Goal: Task Accomplishment & Management: Complete application form

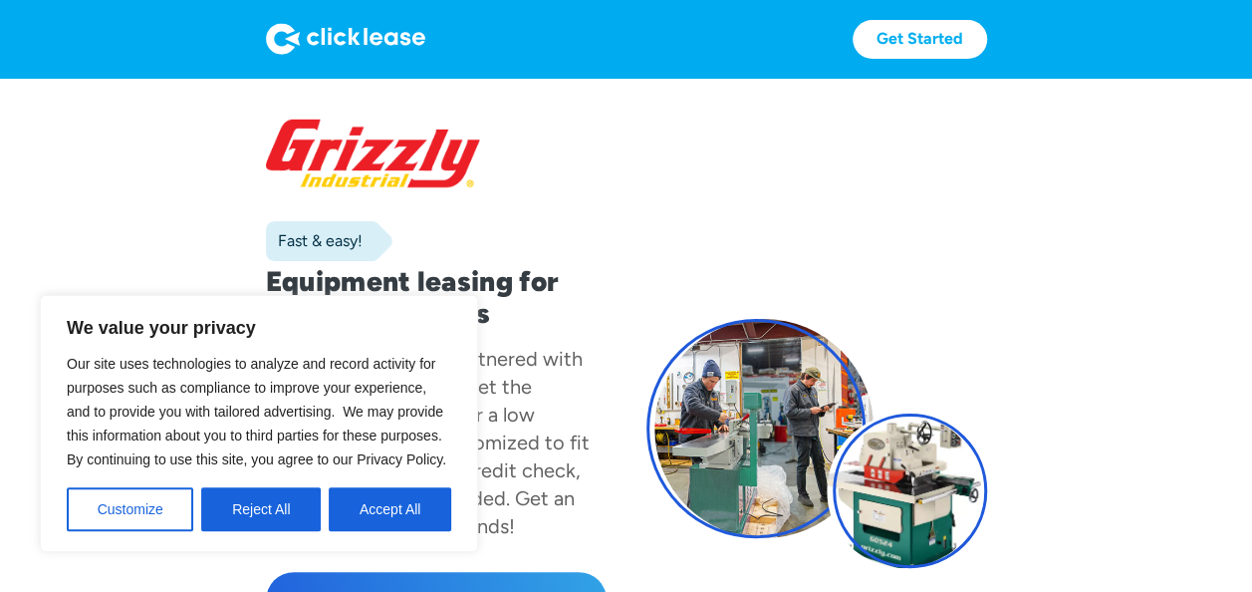
click at [135, 221] on section "Fast & easy! Equipment leasing for small businesses Grizzly Industrial has part…" at bounding box center [626, 463] width 1252 height 771
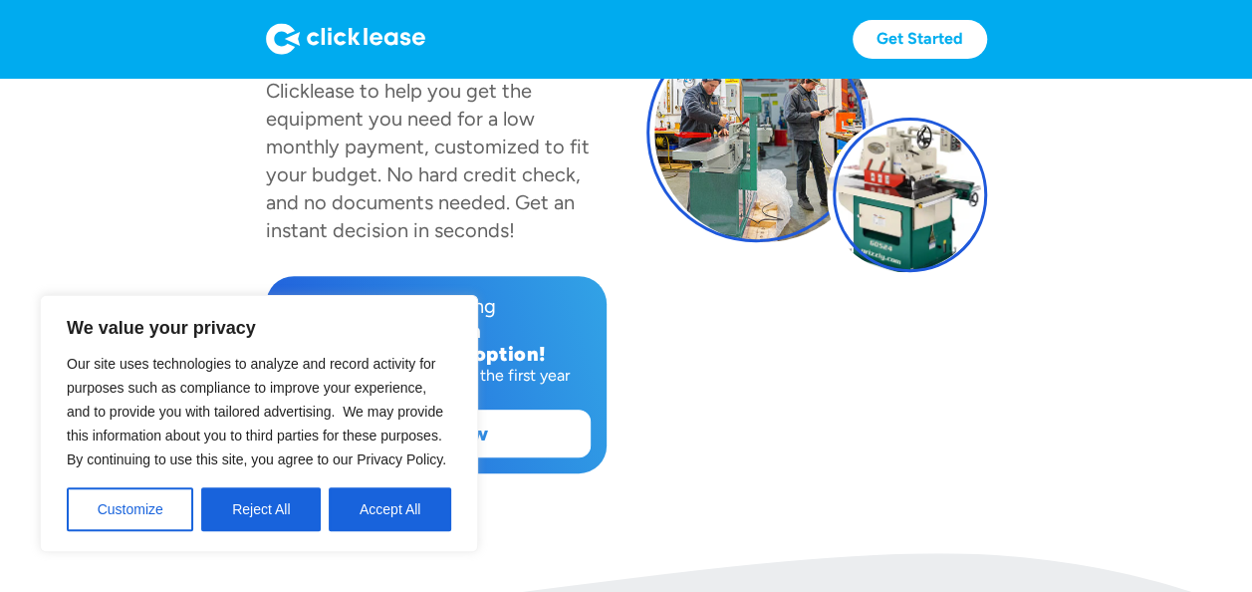
scroll to position [299, 0]
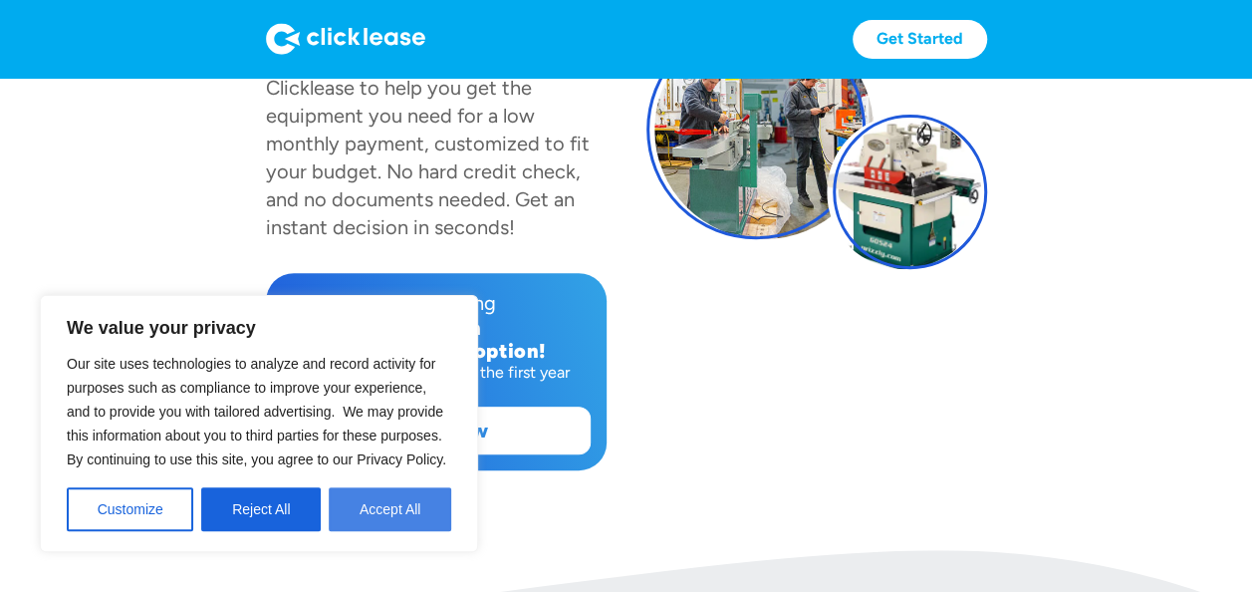
click at [398, 507] on button "Accept All" at bounding box center [390, 509] width 122 height 44
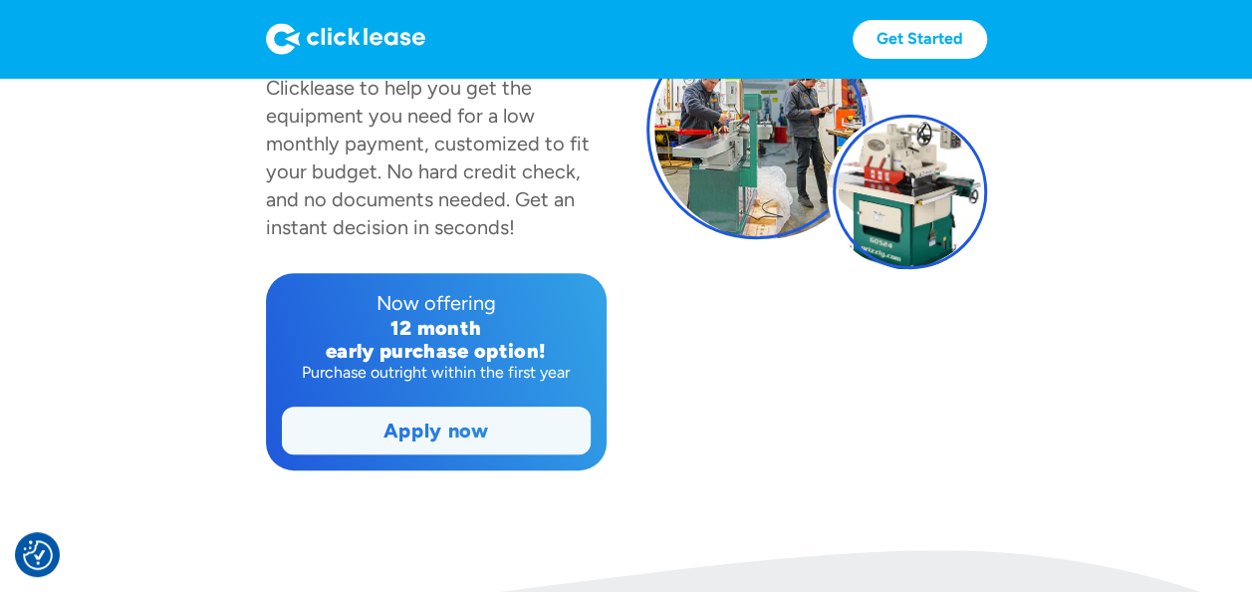
click at [386, 426] on link "Apply now" at bounding box center [436, 430] width 307 height 46
